Goal: Check status

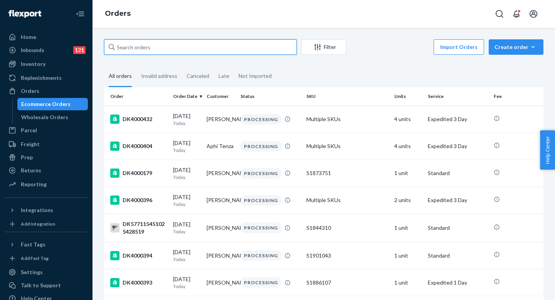
click at [135, 52] on input "text" at bounding box center [200, 46] width 193 height 15
paste input "DK3878085"
type input "DK3878085"
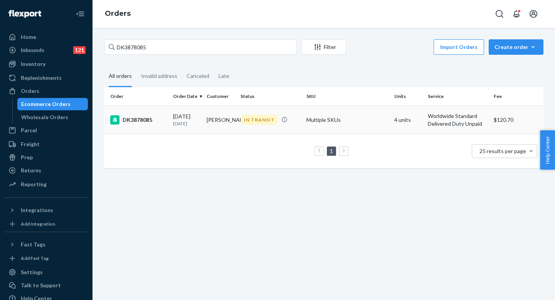
click at [156, 117] on div "DK3878085" at bounding box center [138, 119] width 57 height 9
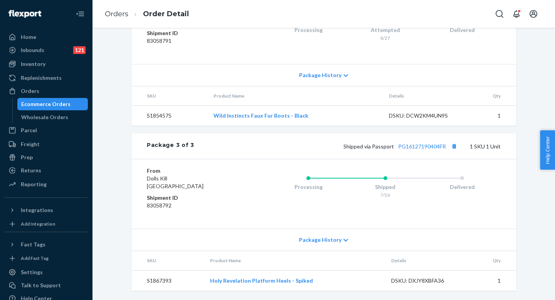
scroll to position [671, 0]
click at [439, 150] on link "PG16127190404FR" at bounding box center [422, 146] width 48 height 7
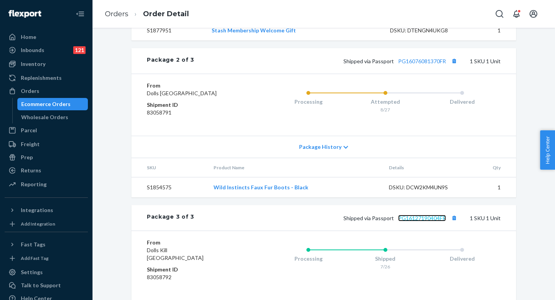
scroll to position [525, 0]
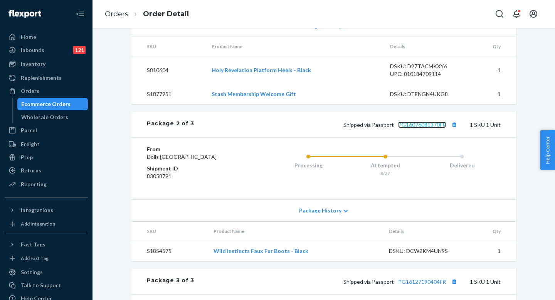
click at [415, 128] on link "PG16076081370FR" at bounding box center [422, 124] width 48 height 7
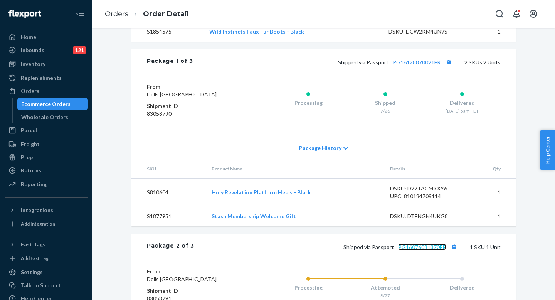
scroll to position [355, 0]
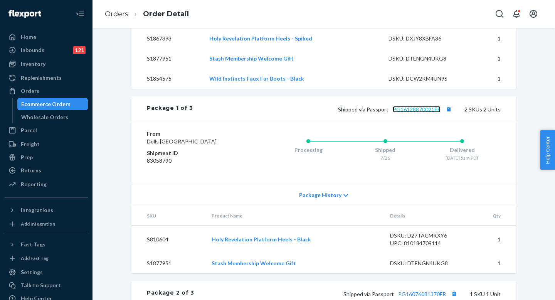
click at [411, 109] on link "PG16128870021FR" at bounding box center [417, 109] width 48 height 7
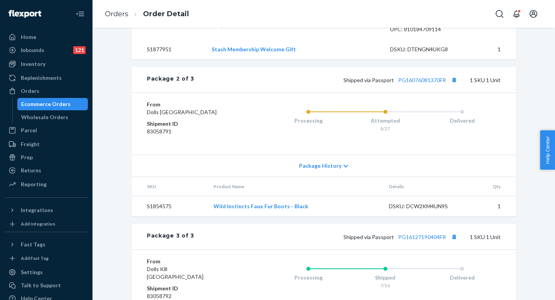
scroll to position [528, 0]
